Goal: Find specific page/section: Find specific page/section

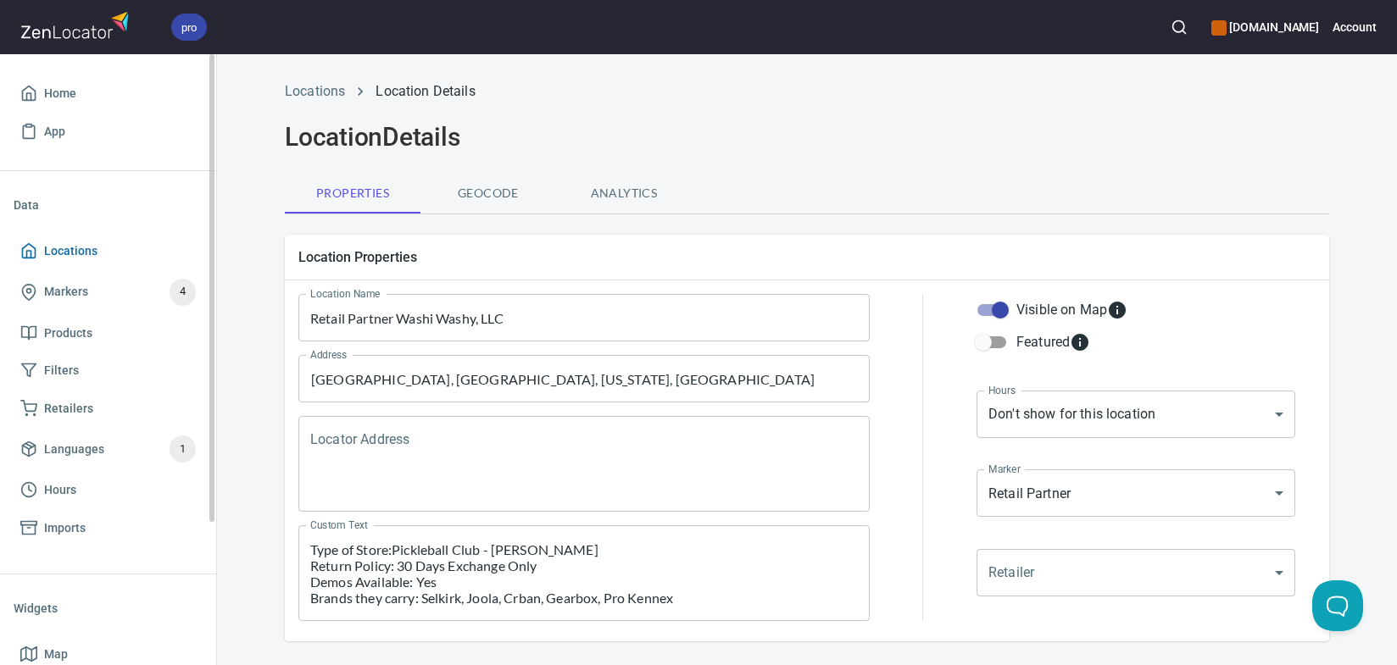
click at [127, 251] on span "Locations" at bounding box center [107, 251] width 175 height 21
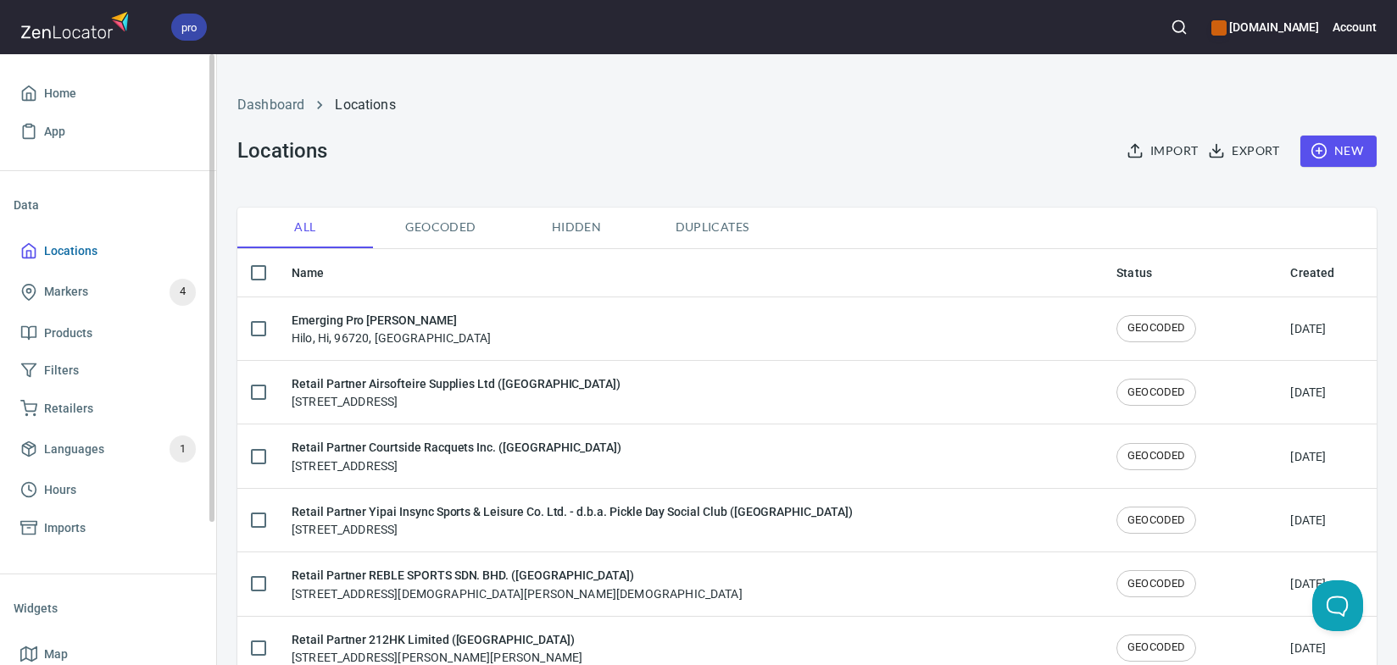
checkbox input "false"
click at [109, 97] on span "Home" at bounding box center [107, 93] width 175 height 21
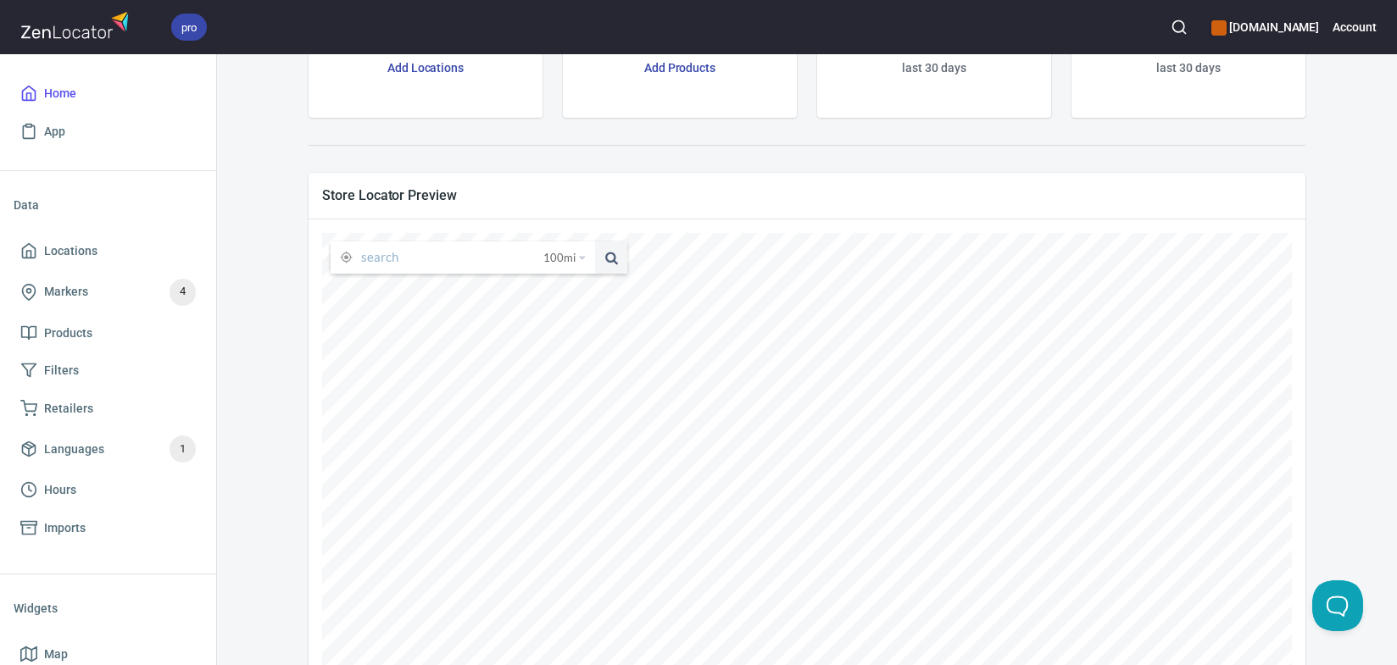
scroll to position [240, 0]
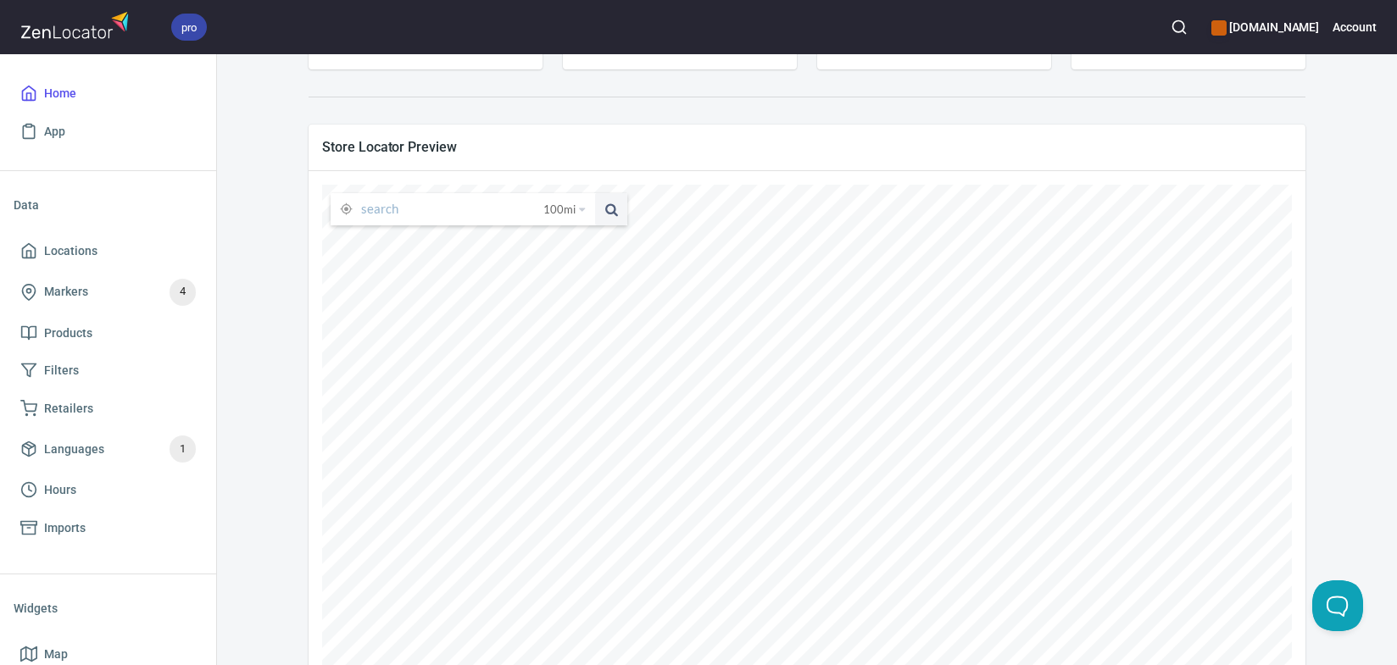
click at [451, 216] on input "text" at bounding box center [452, 209] width 182 height 32
click at [595, 193] on button at bounding box center [611, 209] width 32 height 32
click at [398, 206] on input "lincoldshire" at bounding box center [438, 209] width 155 height 32
click at [595, 193] on button at bounding box center [611, 209] width 32 height 32
click at [437, 209] on input "[GEOGRAPHIC_DATA]" at bounding box center [438, 209] width 155 height 32
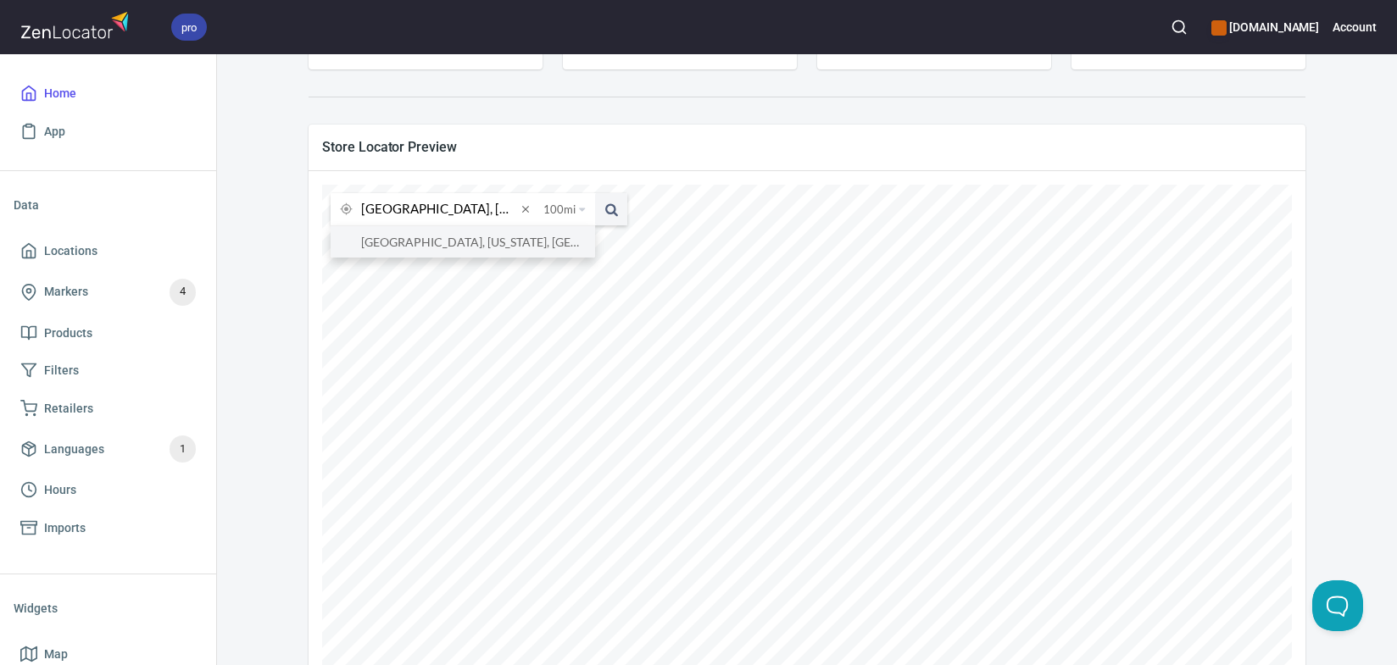
click at [437, 244] on li "[GEOGRAPHIC_DATA], [US_STATE], [GEOGRAPHIC_DATA]" at bounding box center [463, 241] width 264 height 31
type input "[GEOGRAPHIC_DATA], [US_STATE], [GEOGRAPHIC_DATA]"
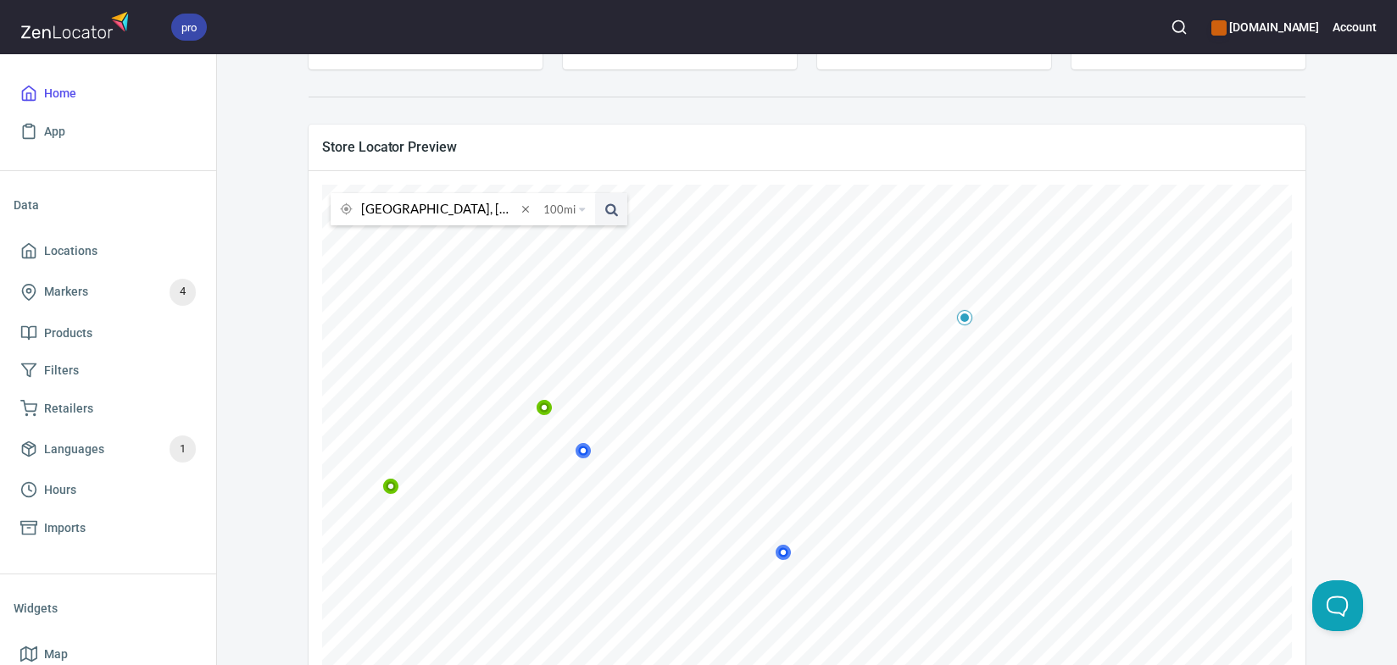
click at [553, 409] on icon at bounding box center [545, 408] width 16 height 16
click at [220, 406] on icon at bounding box center [214, 408] width 10 height 10
click at [402, 542] on icon at bounding box center [397, 540] width 10 height 10
click at [490, 381] on icon at bounding box center [485, 385] width 10 height 10
